Goal: Information Seeking & Learning: Understand process/instructions

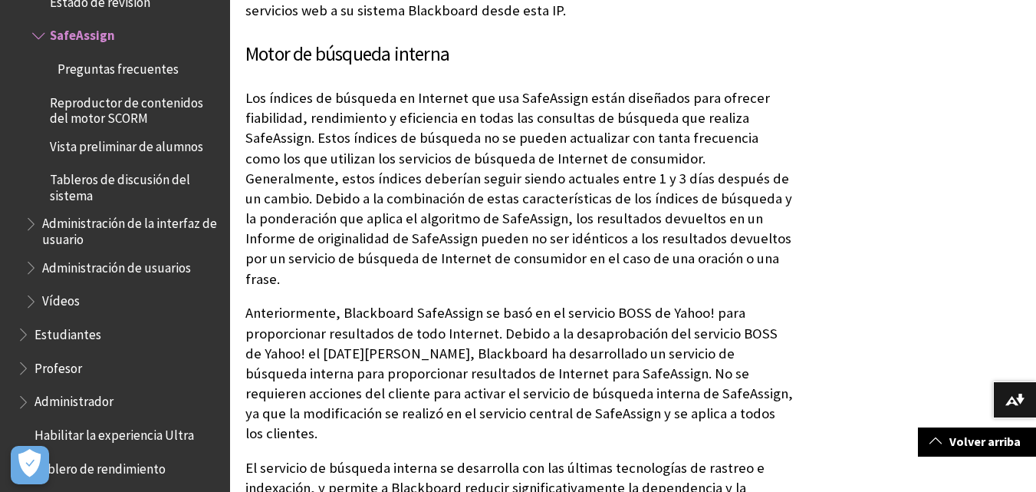
scroll to position [1427, 0]
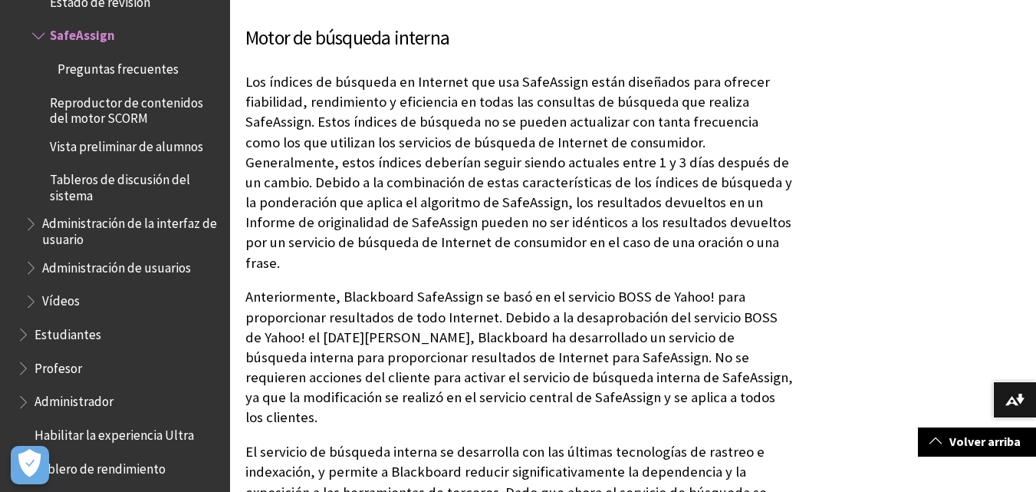
click at [51, 337] on span "Estudiantes" at bounding box center [68, 331] width 67 height 21
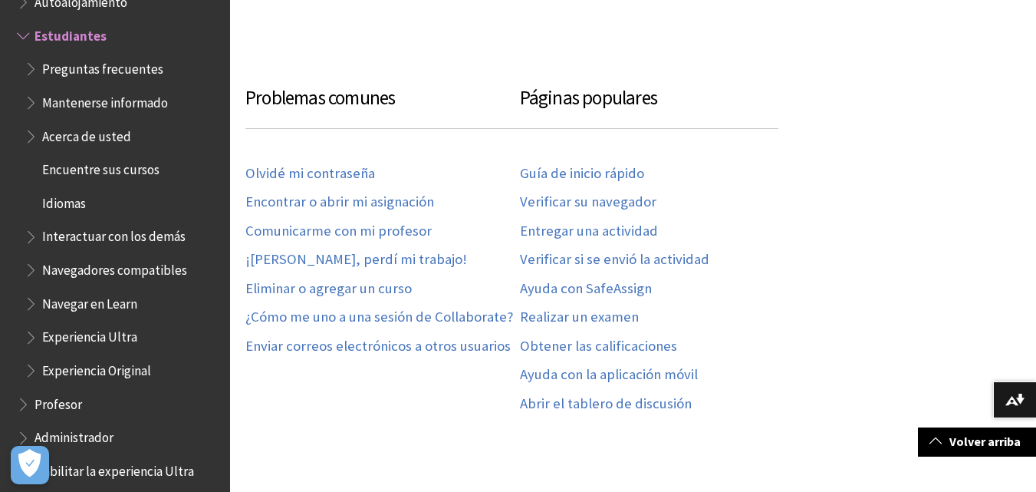
scroll to position [789, 0]
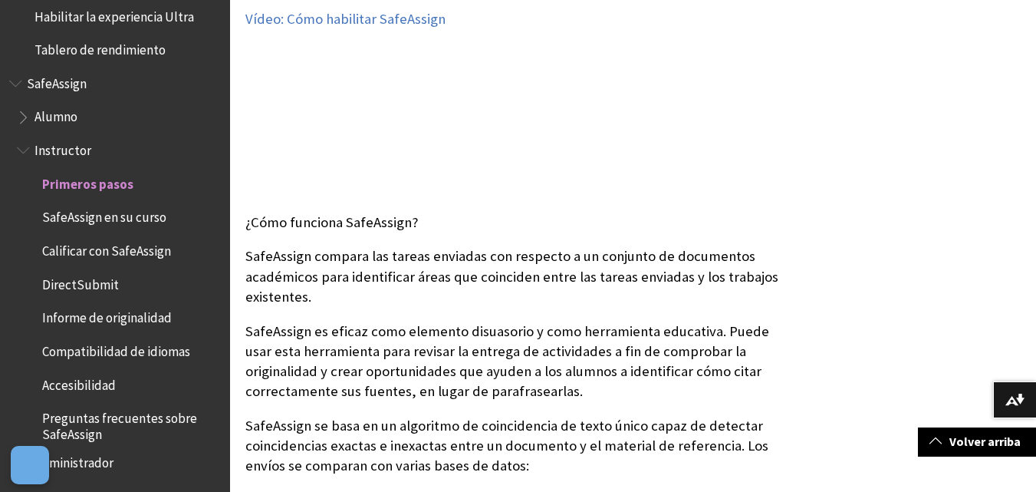
scroll to position [364, 0]
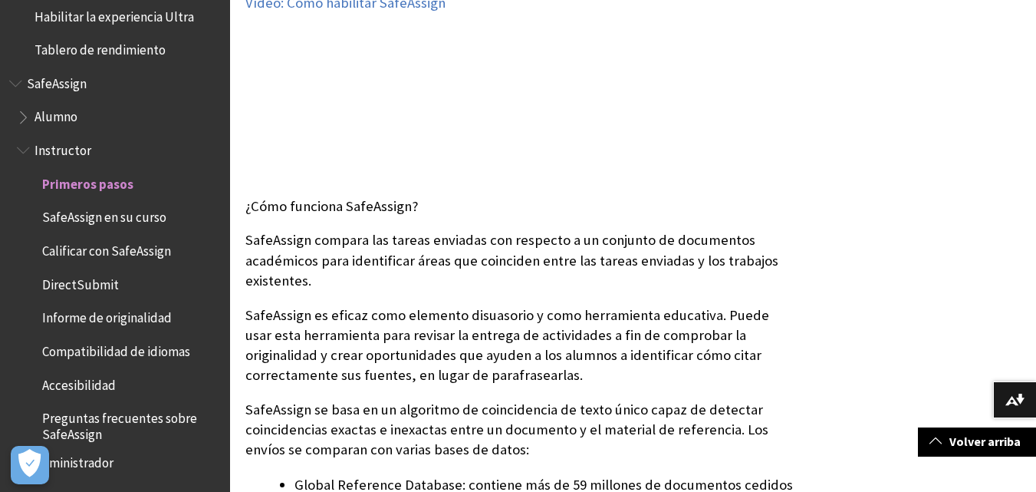
click at [150, 247] on span "Calificar con SafeAssign" at bounding box center [106, 248] width 129 height 21
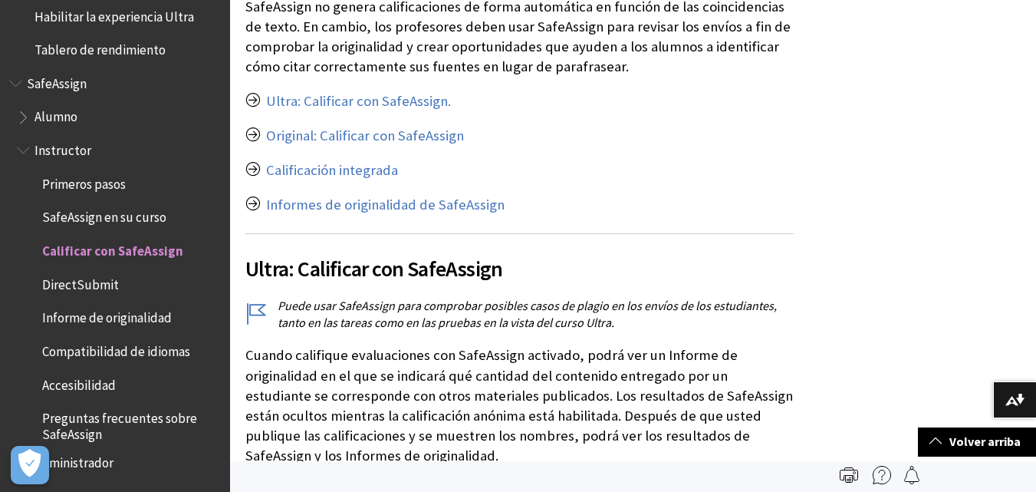
scroll to position [25, 0]
